Goal: Task Accomplishment & Management: Complete application form

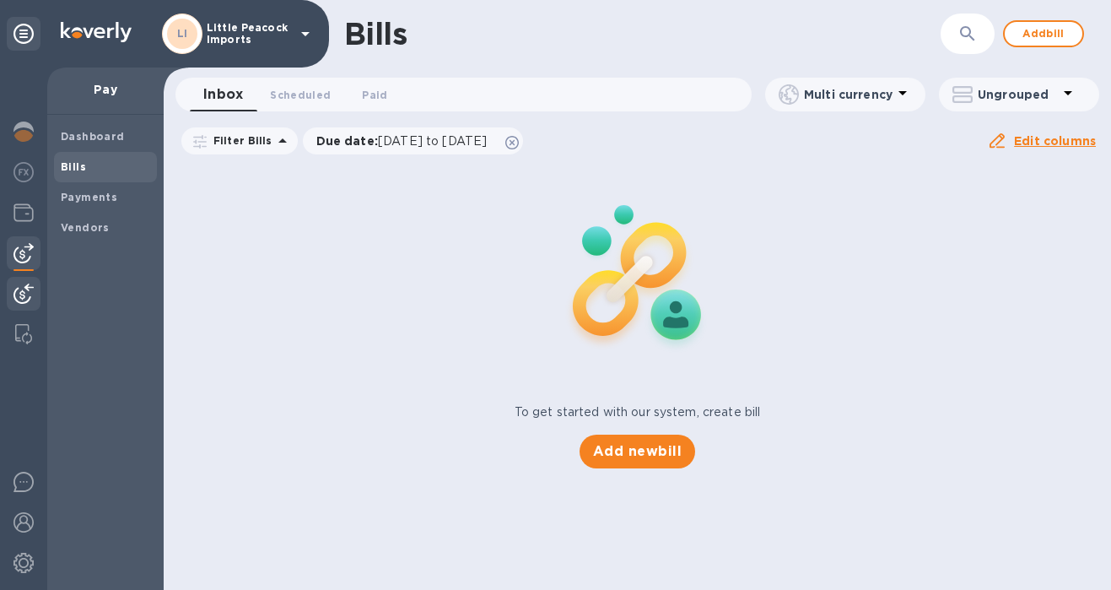
click at [30, 284] on img at bounding box center [24, 294] width 20 height 20
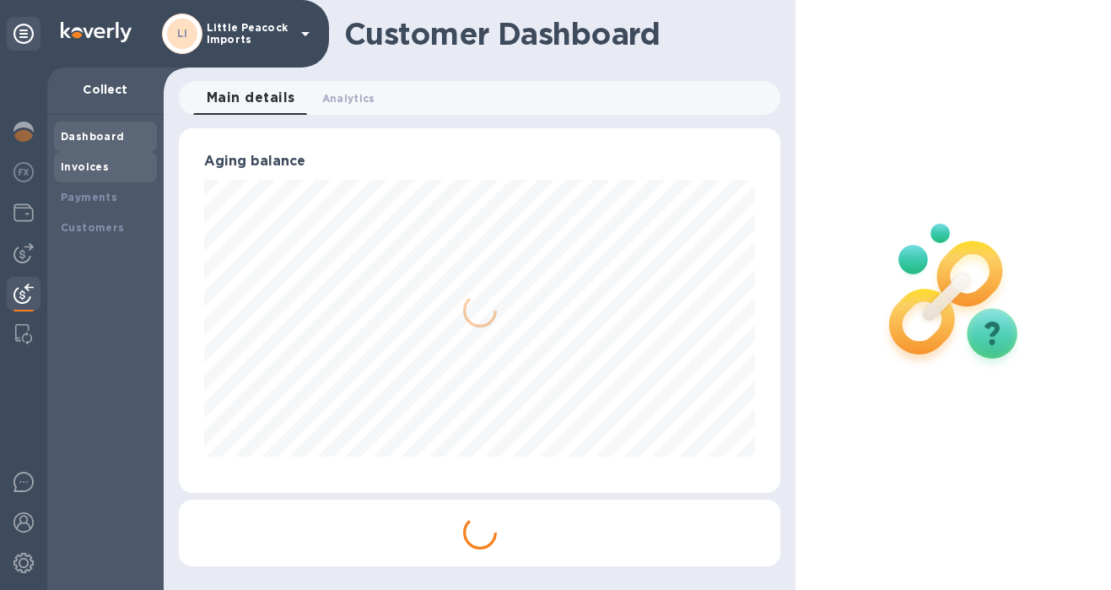
scroll to position [843433, 843202]
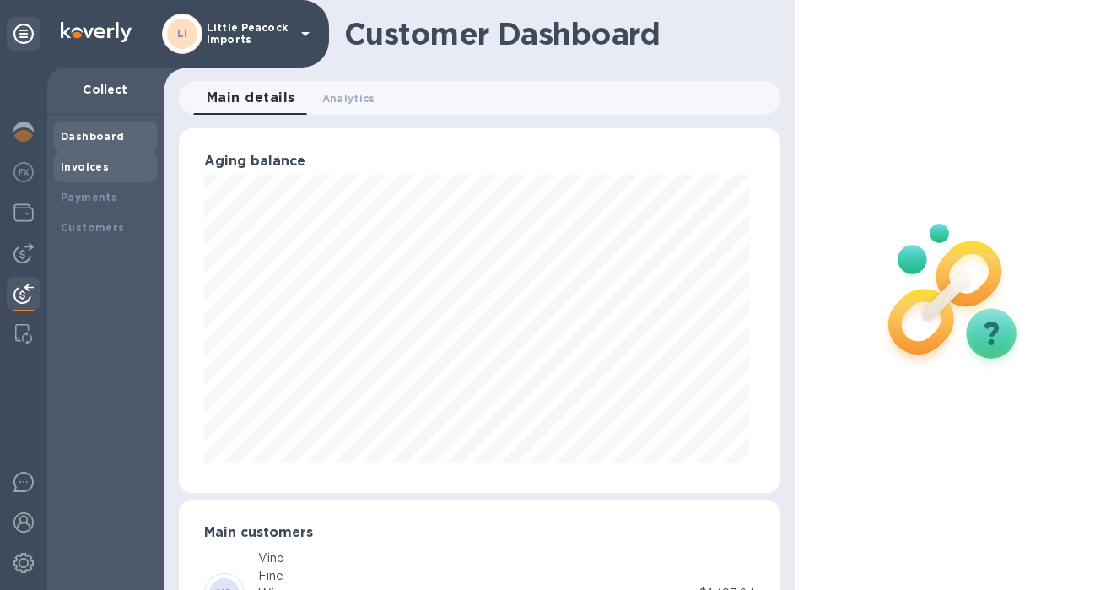
click at [112, 165] on div "Invoices" at bounding box center [105, 167] width 89 height 17
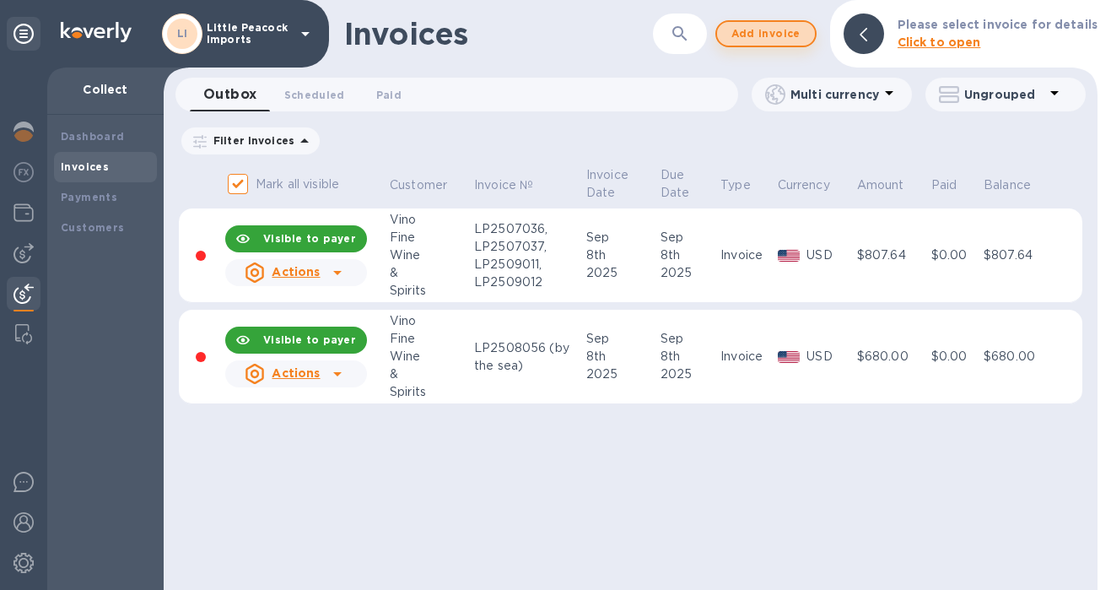
click at [781, 34] on span "Add invoice" at bounding box center [766, 34] width 71 height 20
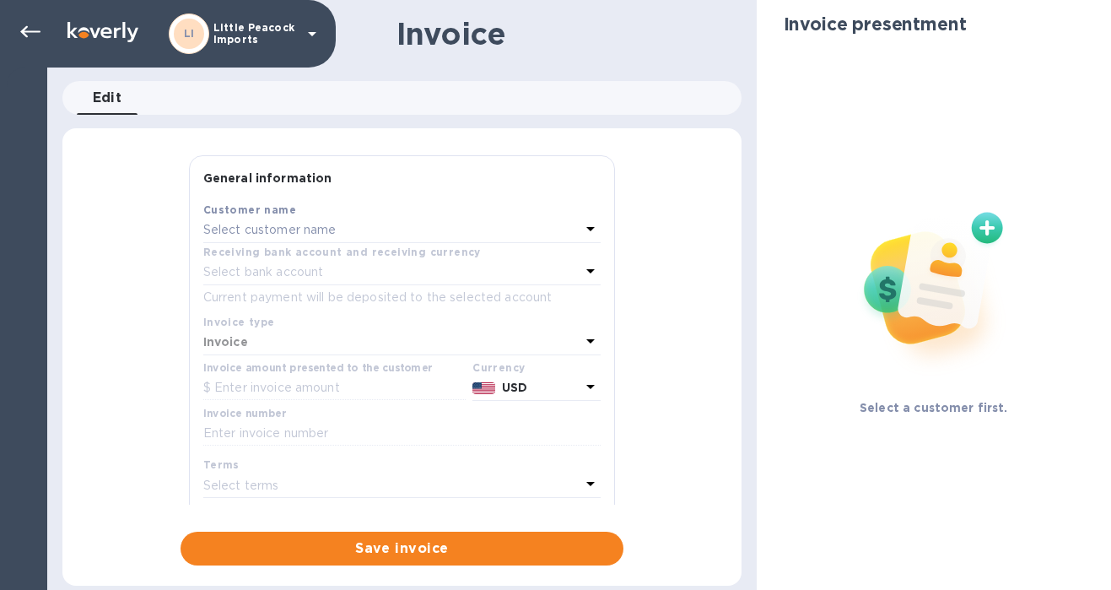
click at [311, 232] on p "Select customer name" at bounding box center [269, 230] width 133 height 18
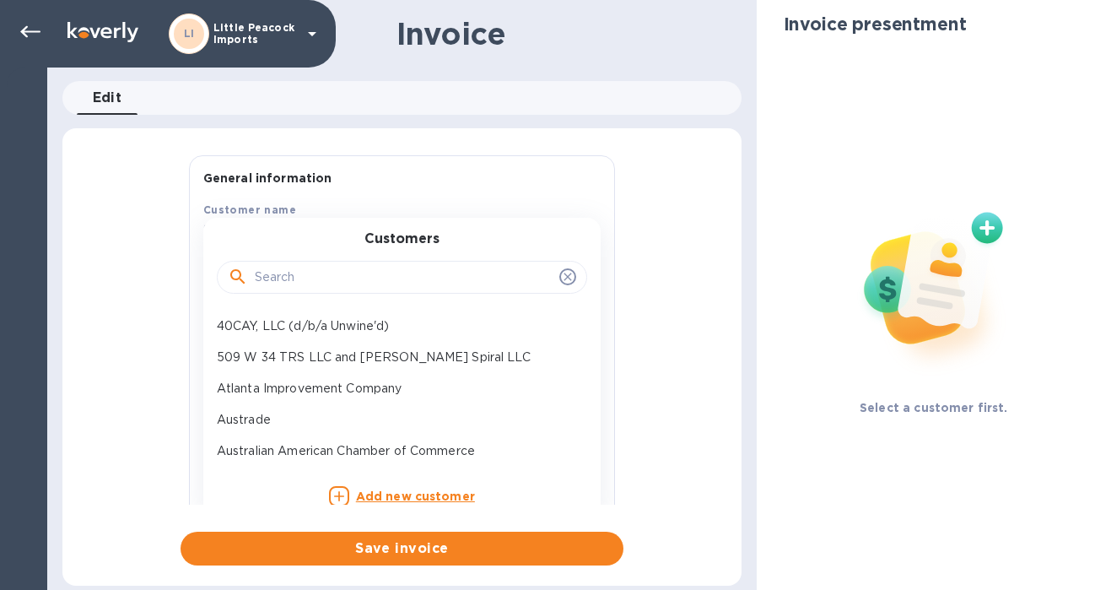
click at [290, 280] on input "text" at bounding box center [404, 277] width 298 height 25
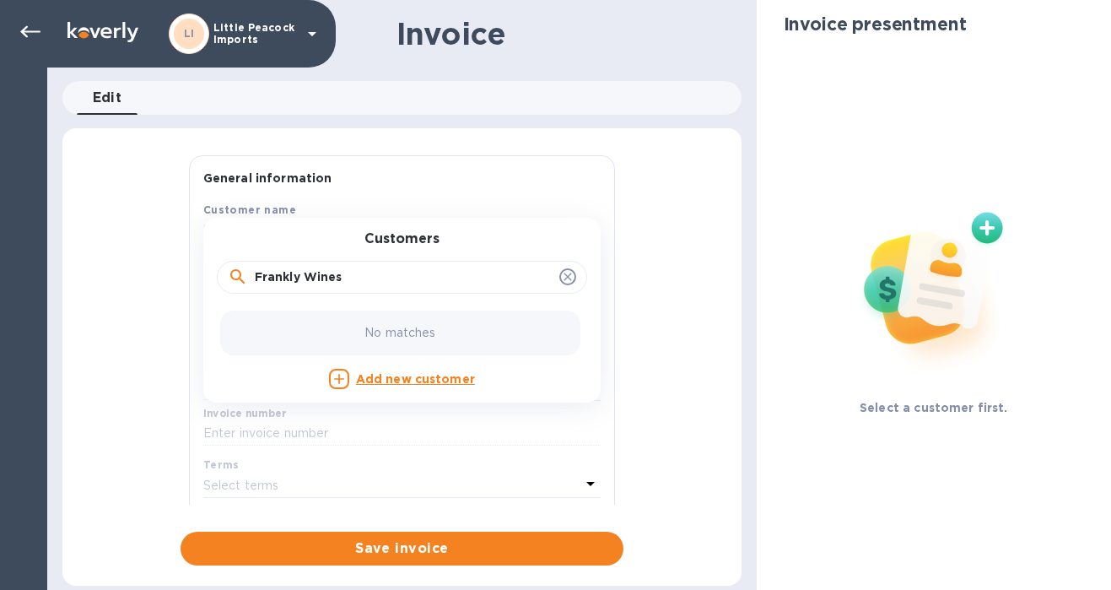
type input "Frankly Wines"
click at [419, 379] on b "Add new customer" at bounding box center [415, 379] width 119 height 14
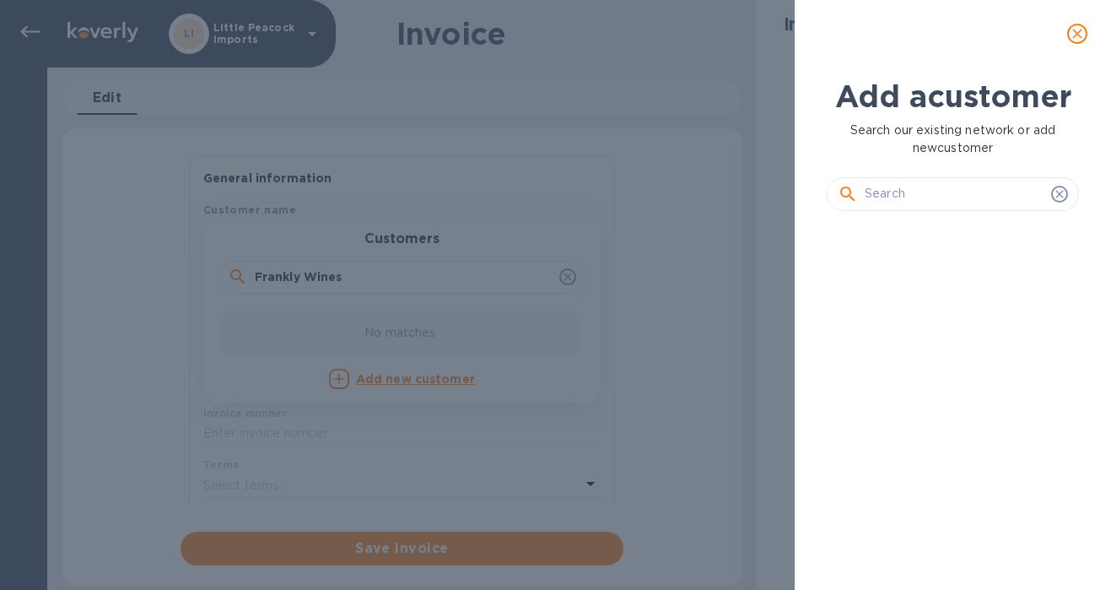
scroll to position [307, 259]
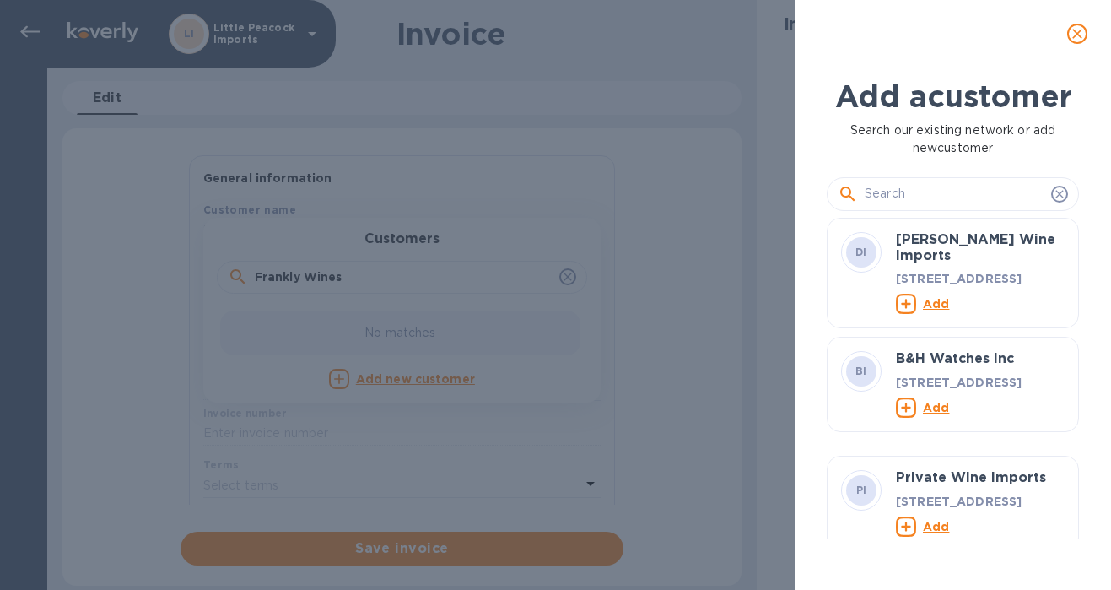
click at [978, 198] on input "text" at bounding box center [955, 193] width 180 height 25
type input "frankly"
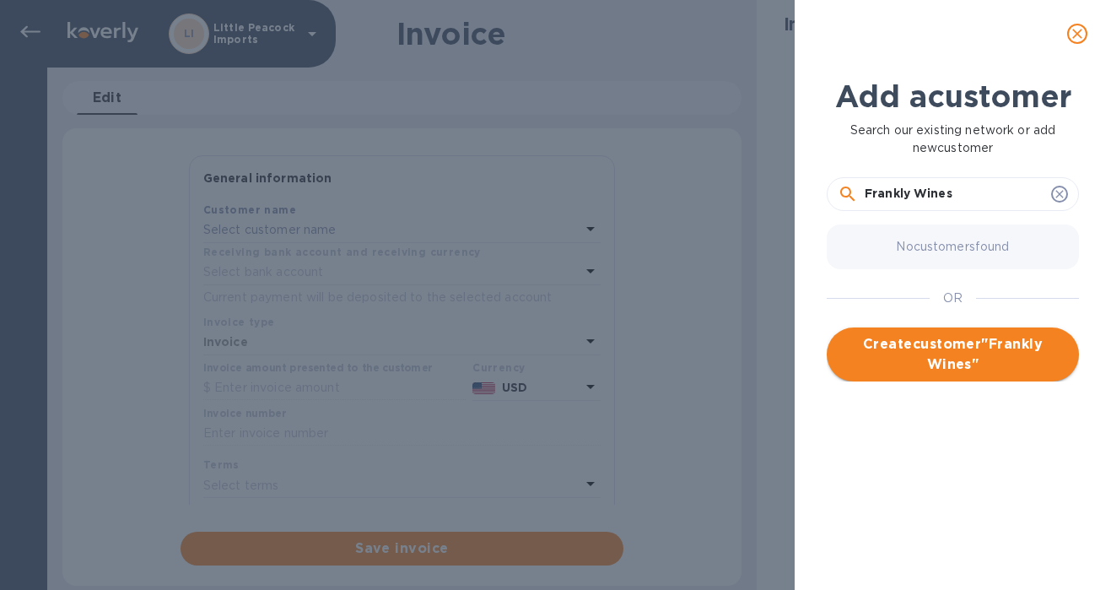
type input "Frankly Wines"
click at [985, 343] on span "Create customer " Frankly Wines "" at bounding box center [952, 354] width 225 height 41
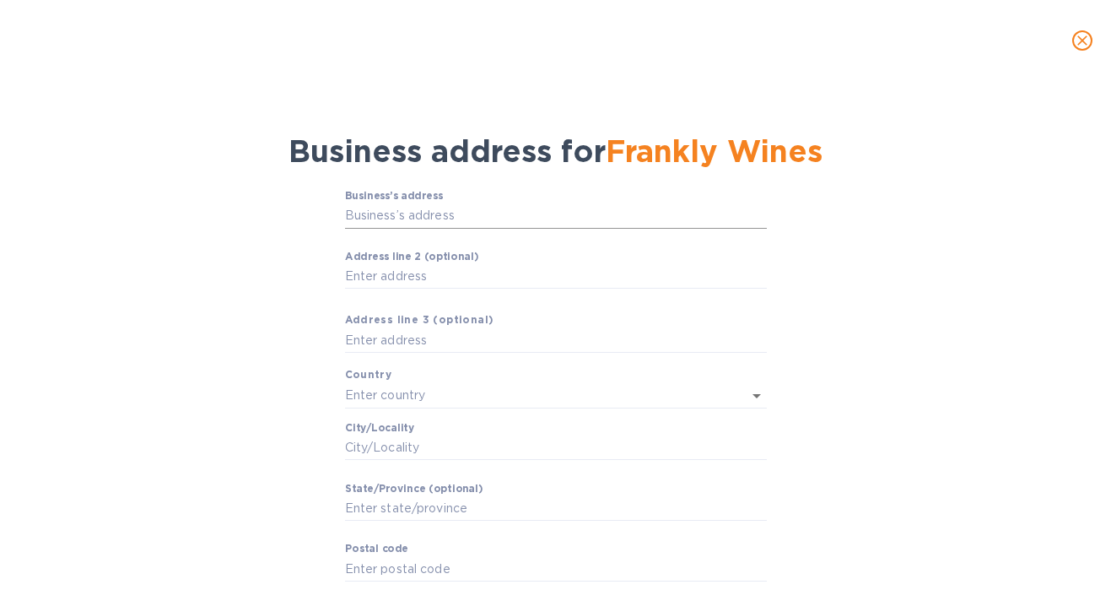
click at [451, 217] on input "Business’s аddress" at bounding box center [556, 215] width 422 height 25
paste input "[STREET_ADDRESS][US_STATE]"
drag, startPoint x: 451, startPoint y: 218, endPoint x: 922, endPoint y: 213, distance: 471.7
click at [922, 213] on div "Business’s аddress [STREET_ADDRESS][US_STATE] ​ Аddress line 2 (optional) ​ Аdd…" at bounding box center [555, 413] width 1067 height 467
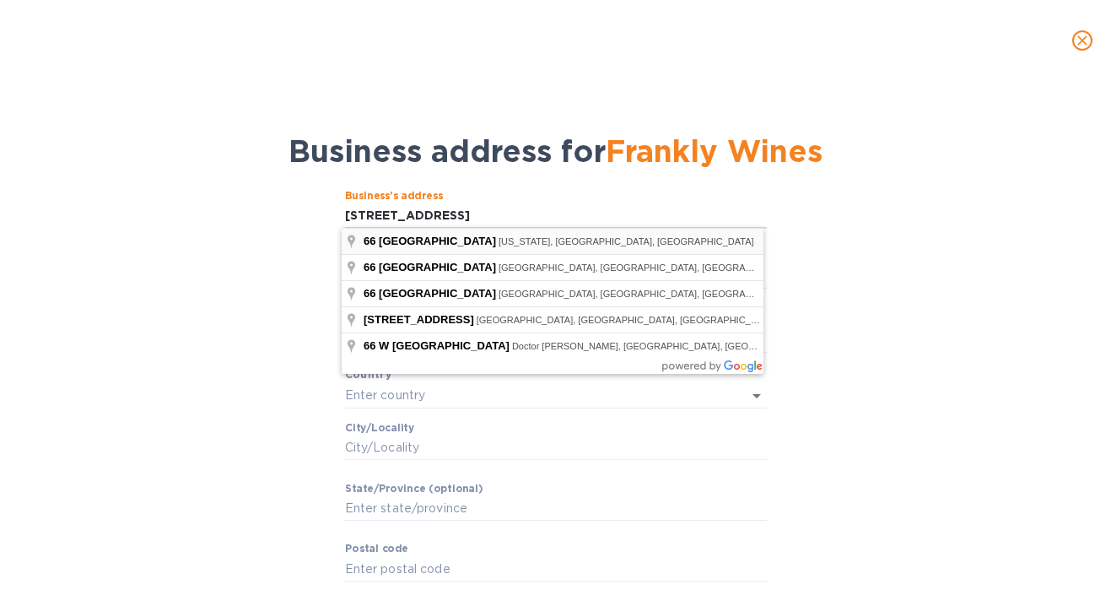
type input "[STREET_ADDRESS]"
type input "[GEOGRAPHIC_DATA]"
type input "[US_STATE]"
type input "NY"
type input "10007"
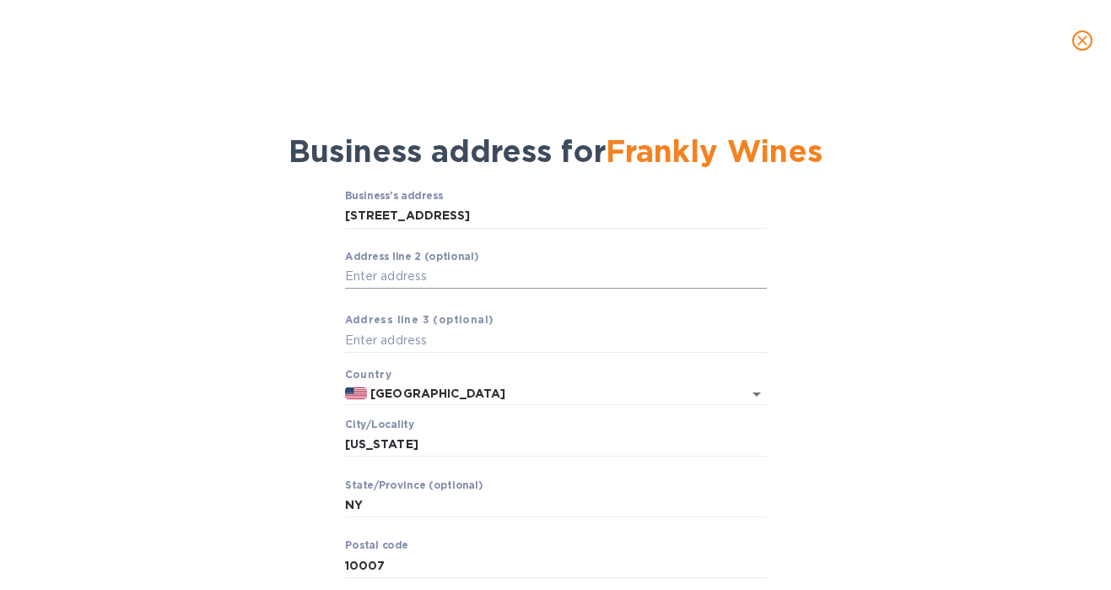
click at [500, 277] on input "Аddress line 2 (optional)" at bounding box center [556, 276] width 422 height 25
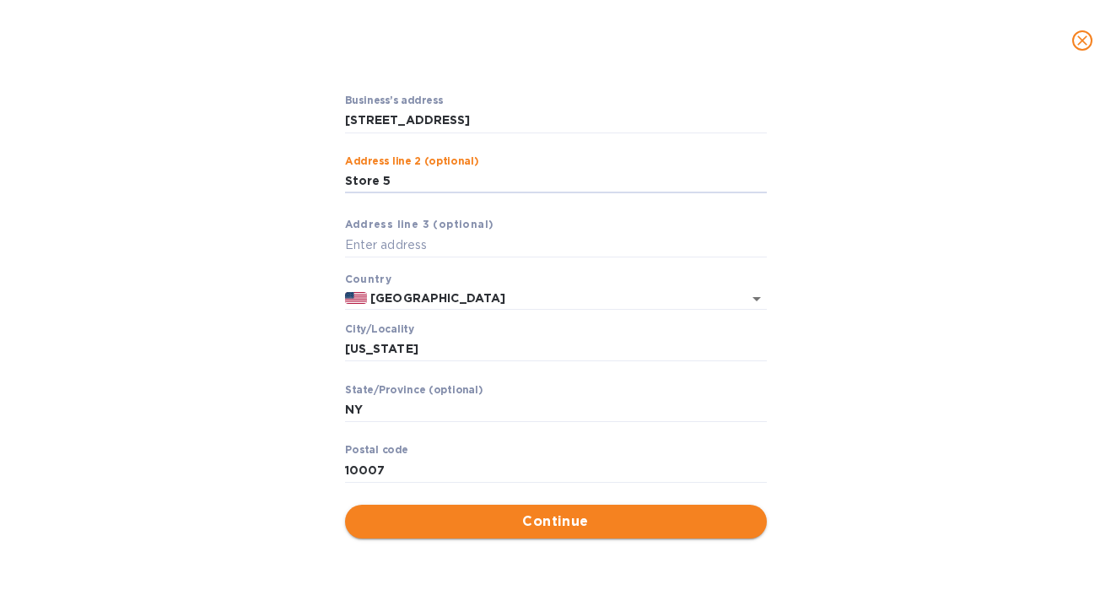
type input "Store 5"
click at [574, 528] on span "Continue" at bounding box center [556, 521] width 395 height 20
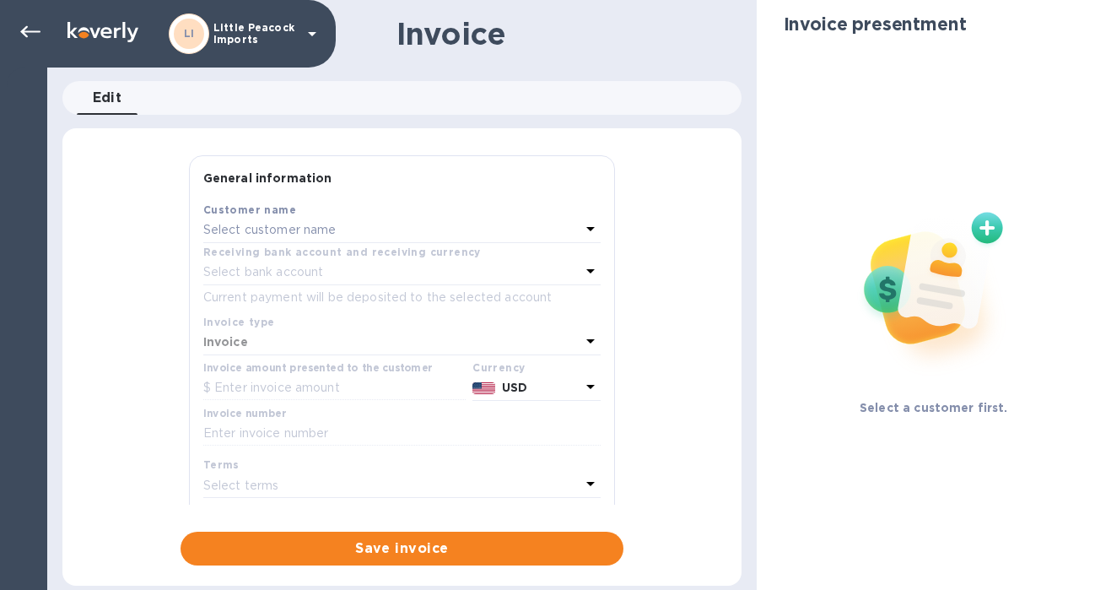
click at [408, 232] on div "Select customer name" at bounding box center [391, 231] width 377 height 24
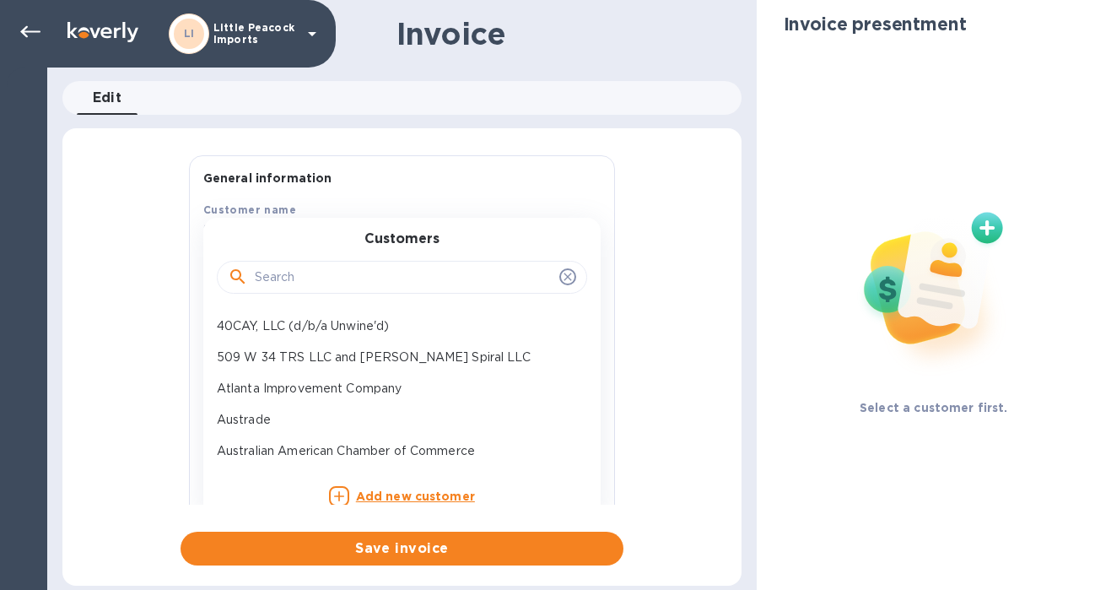
click at [357, 275] on input "text" at bounding box center [404, 277] width 298 height 25
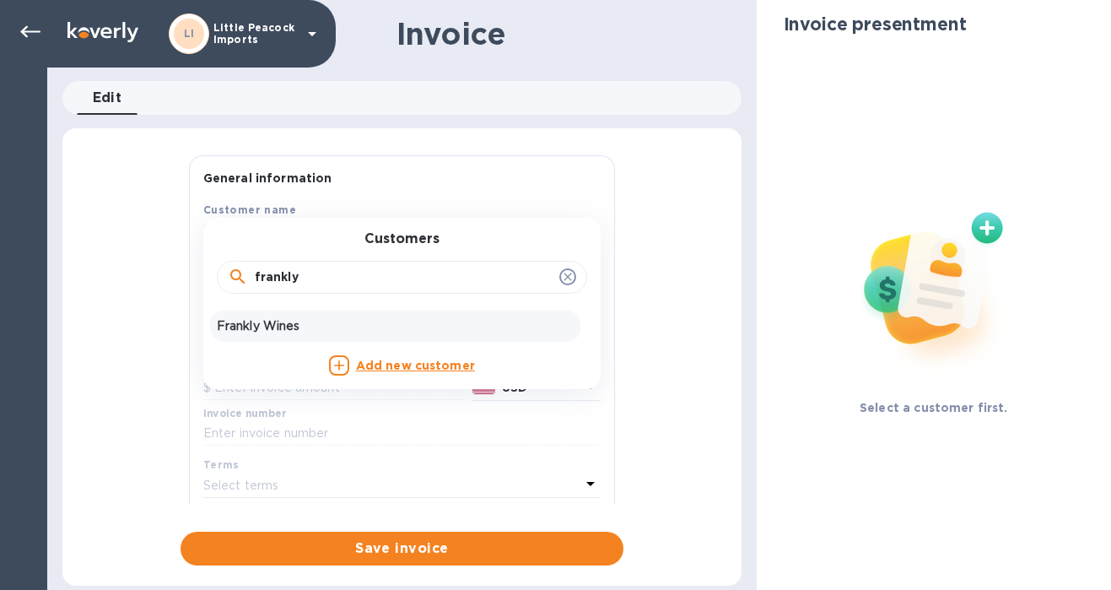
type input "frankly"
click at [293, 327] on p "Frankly Wines" at bounding box center [395, 326] width 357 height 18
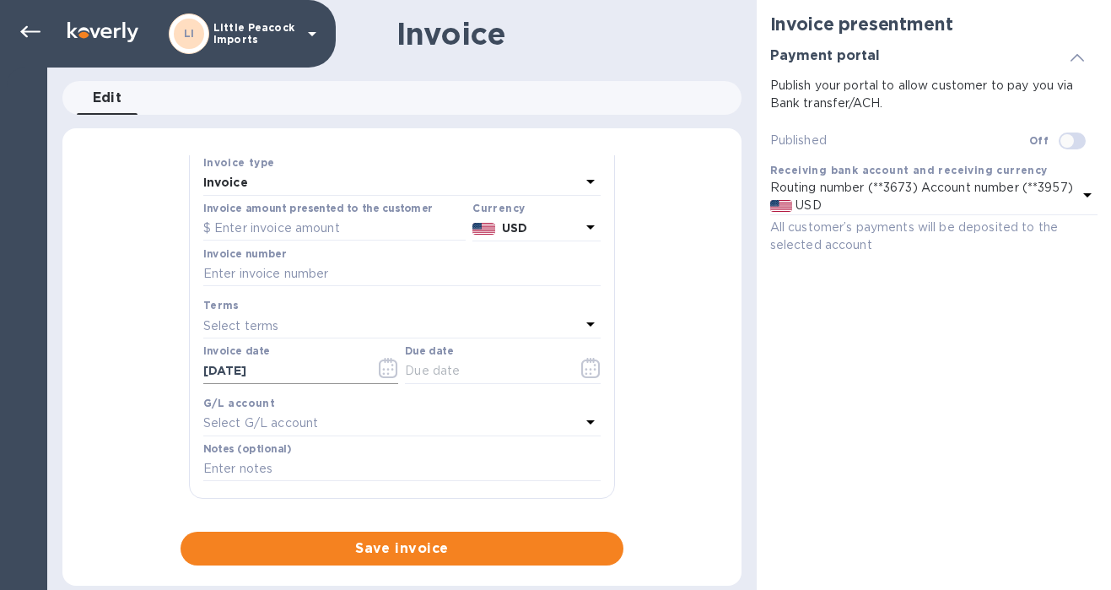
scroll to position [194, 0]
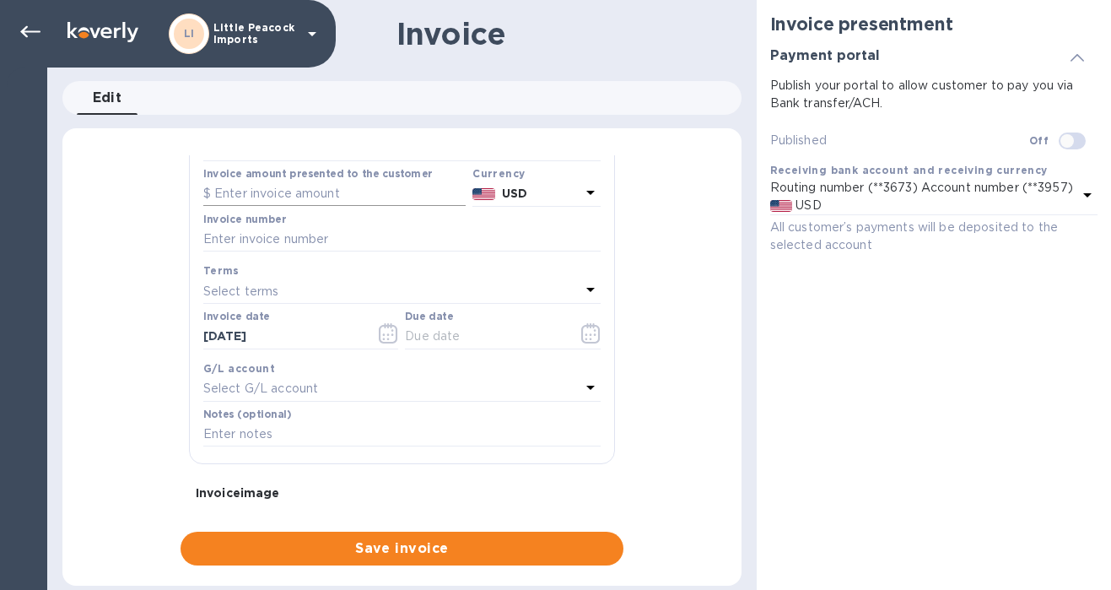
click at [302, 196] on input "text" at bounding box center [334, 193] width 262 height 25
type input "1,740"
click at [443, 337] on input "text" at bounding box center [484, 336] width 159 height 25
click at [583, 339] on icon "button" at bounding box center [590, 333] width 19 height 20
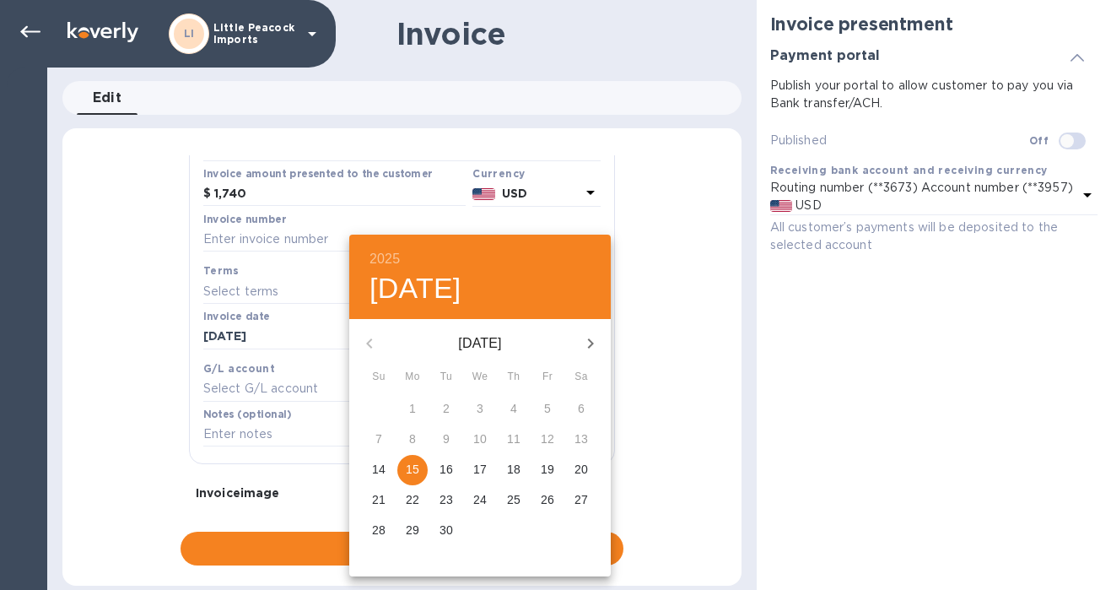
click at [418, 474] on p "15" at bounding box center [413, 469] width 14 height 17
type input "[DATE]"
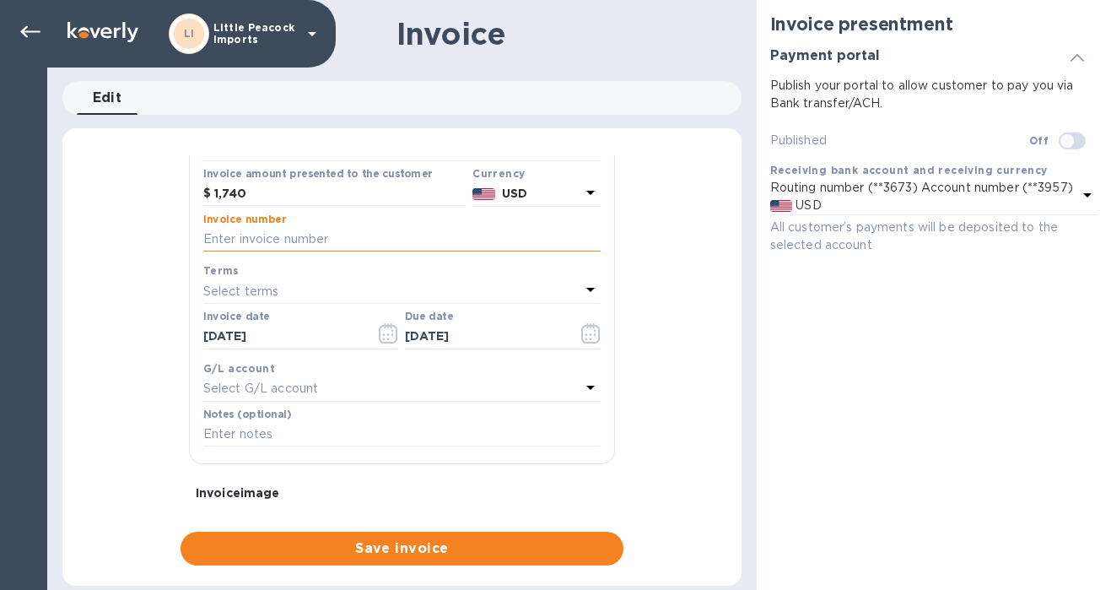
click at [348, 244] on input "text" at bounding box center [401, 239] width 397 height 25
paste input "LP2504042"
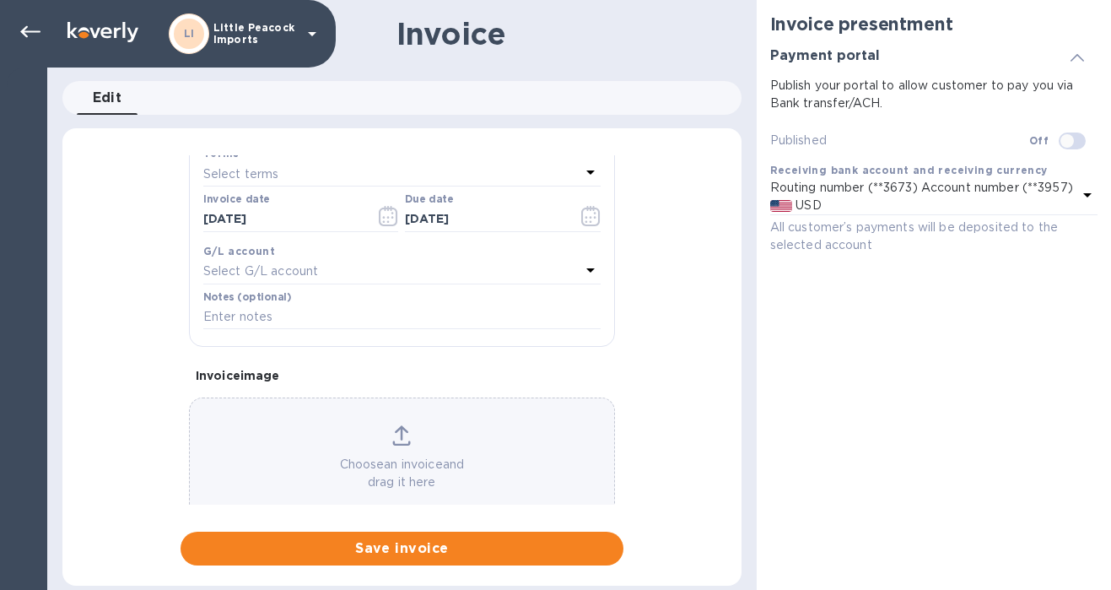
scroll to position [348, 0]
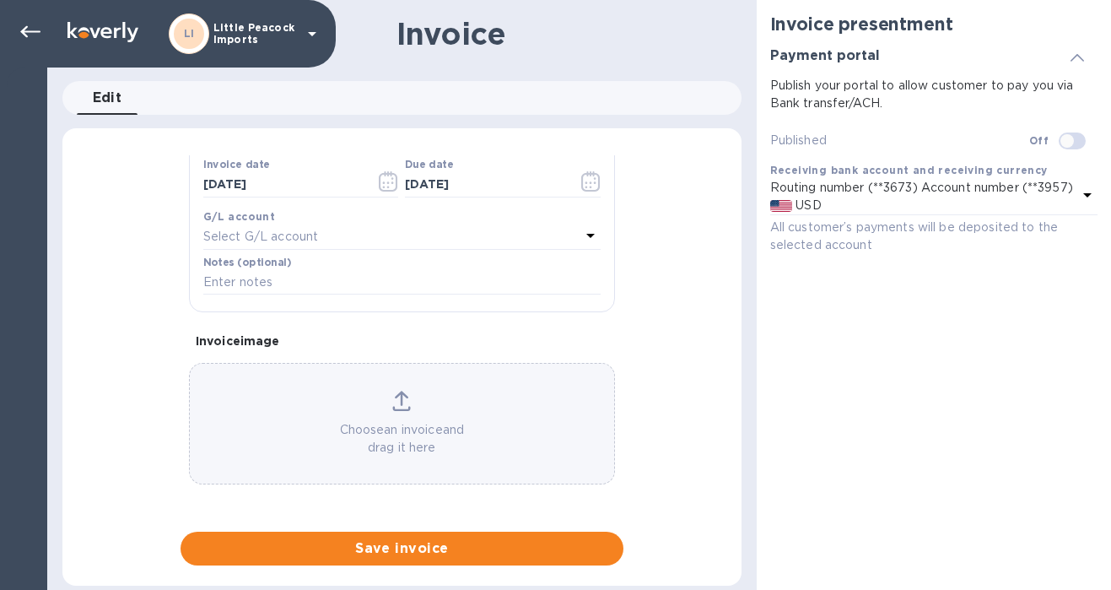
type input "LP2504042"
click at [1063, 138] on input "checkbox" at bounding box center [1067, 141] width 86 height 29
checkbox input "true"
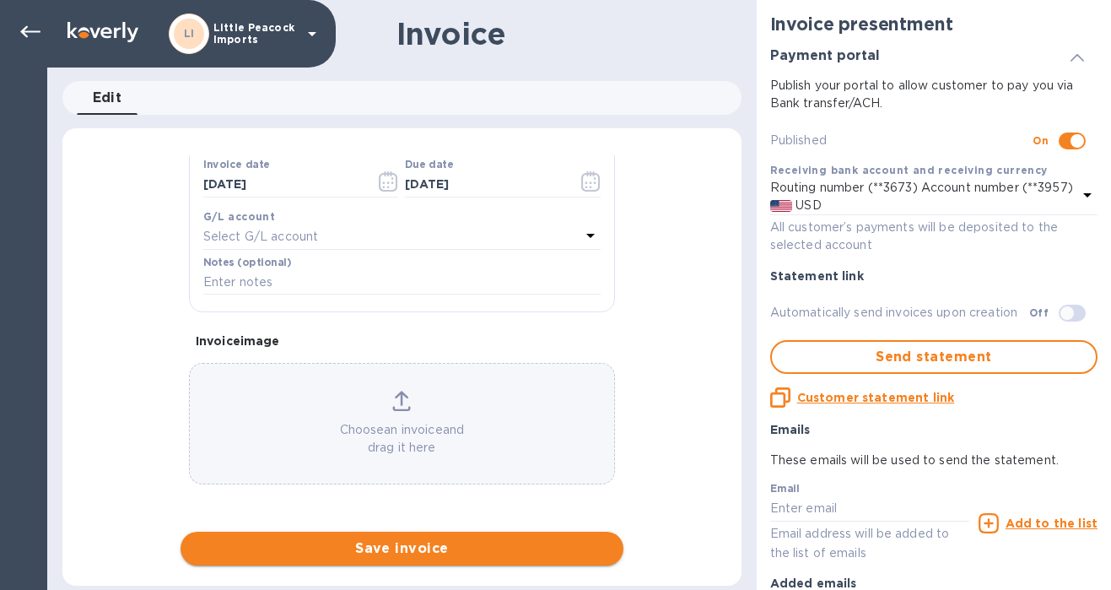
click at [478, 552] on span "Save invoice" at bounding box center [402, 548] width 416 height 20
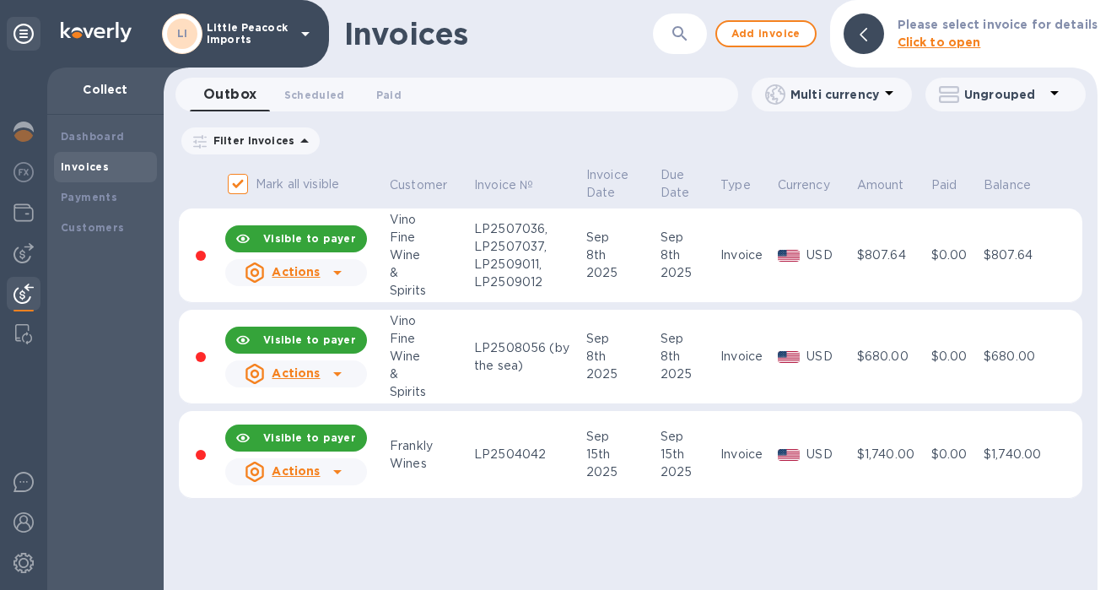
click at [289, 467] on u "Actions" at bounding box center [296, 471] width 48 height 14
click at [300, 473] on u "Actions" at bounding box center [296, 471] width 48 height 14
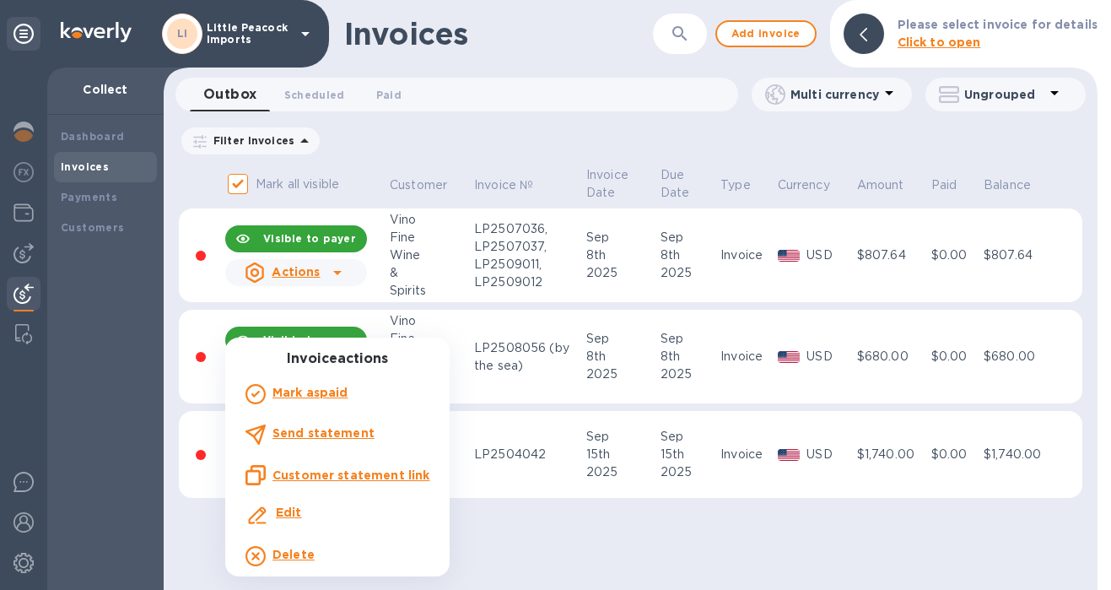
click at [306, 473] on u "Customer statement link" at bounding box center [351, 475] width 157 height 14
